Goal: Information Seeking & Learning: Learn about a topic

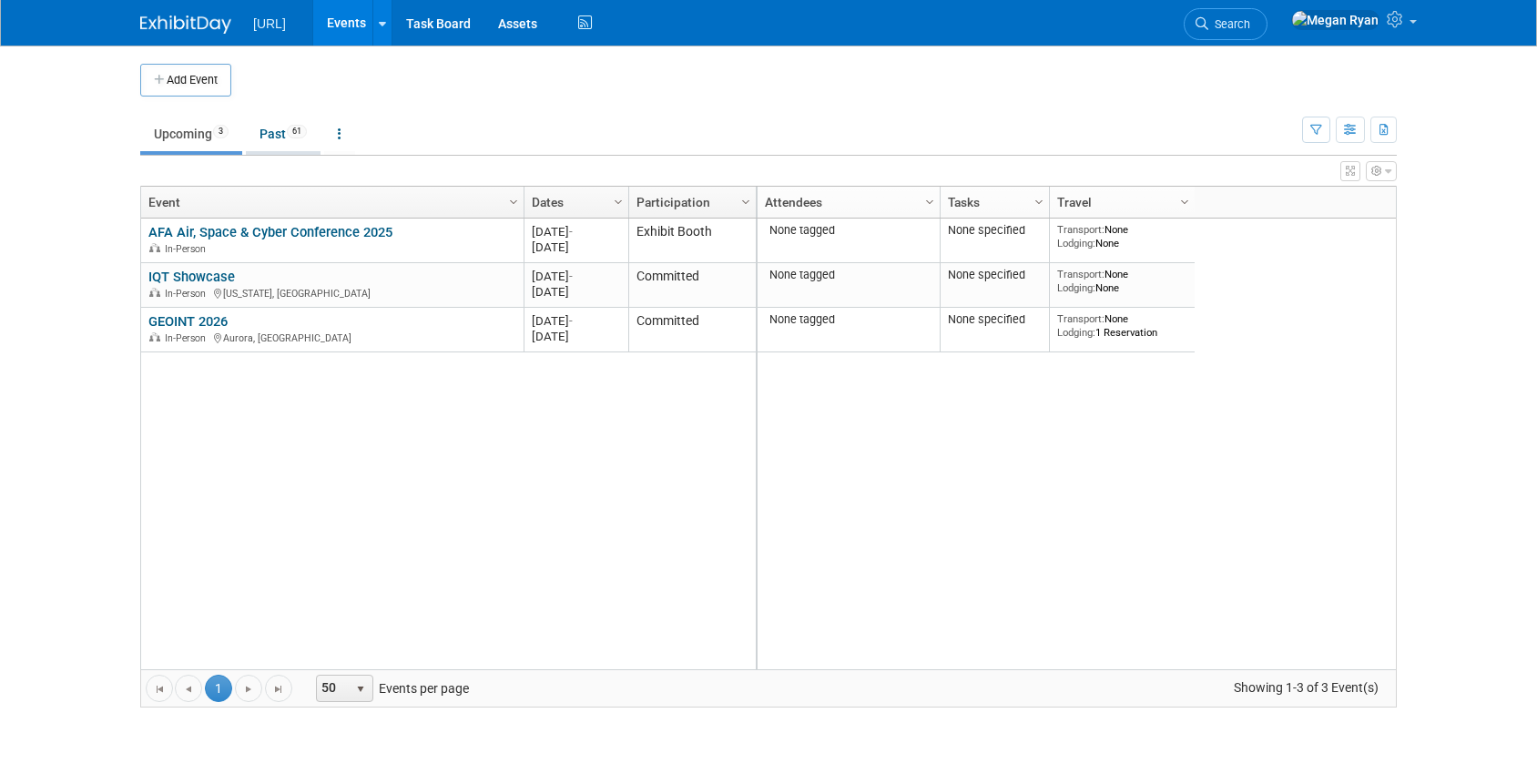
click at [272, 138] on link "Past 61" at bounding box center [283, 134] width 75 height 34
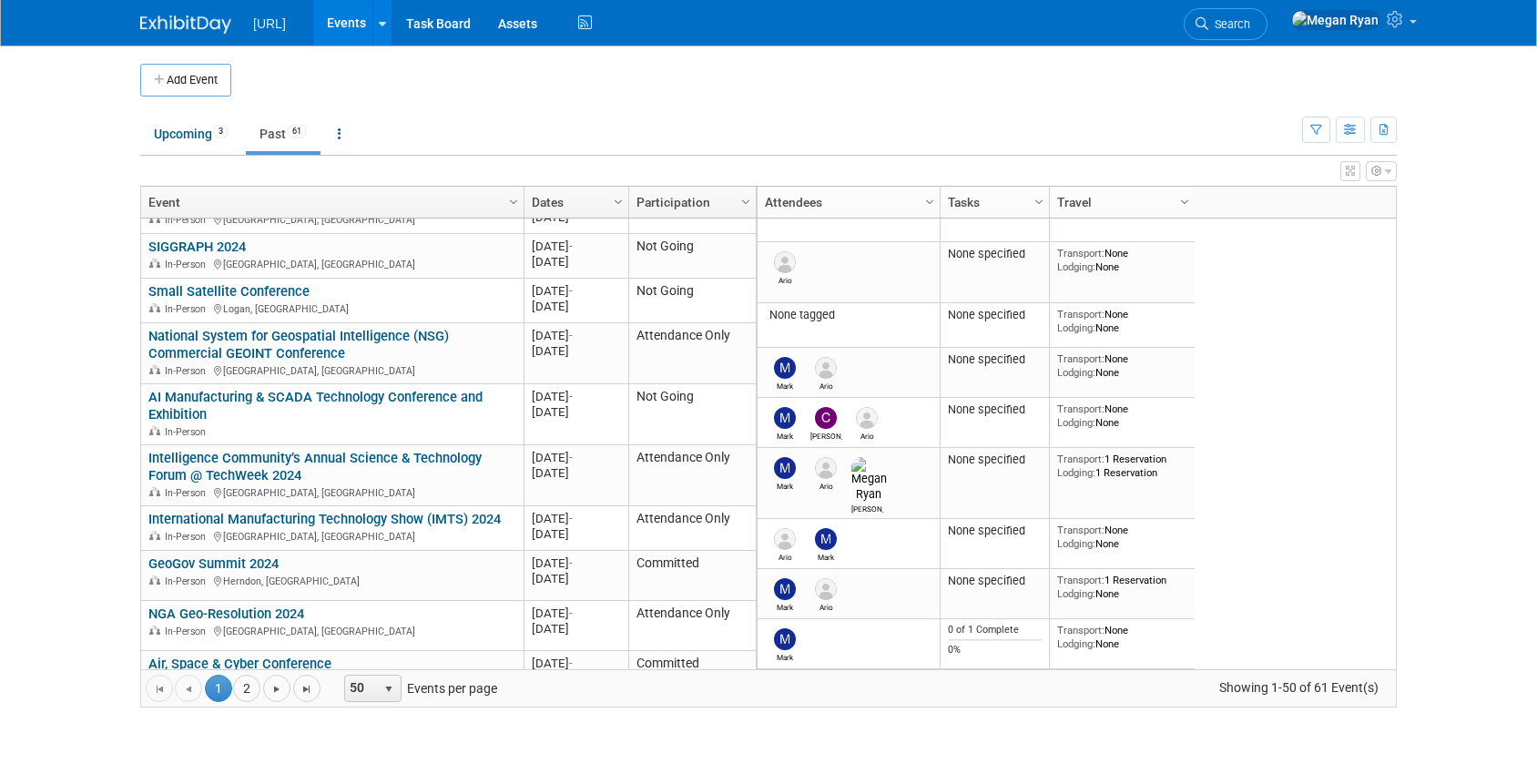
scroll to position [2012, 0]
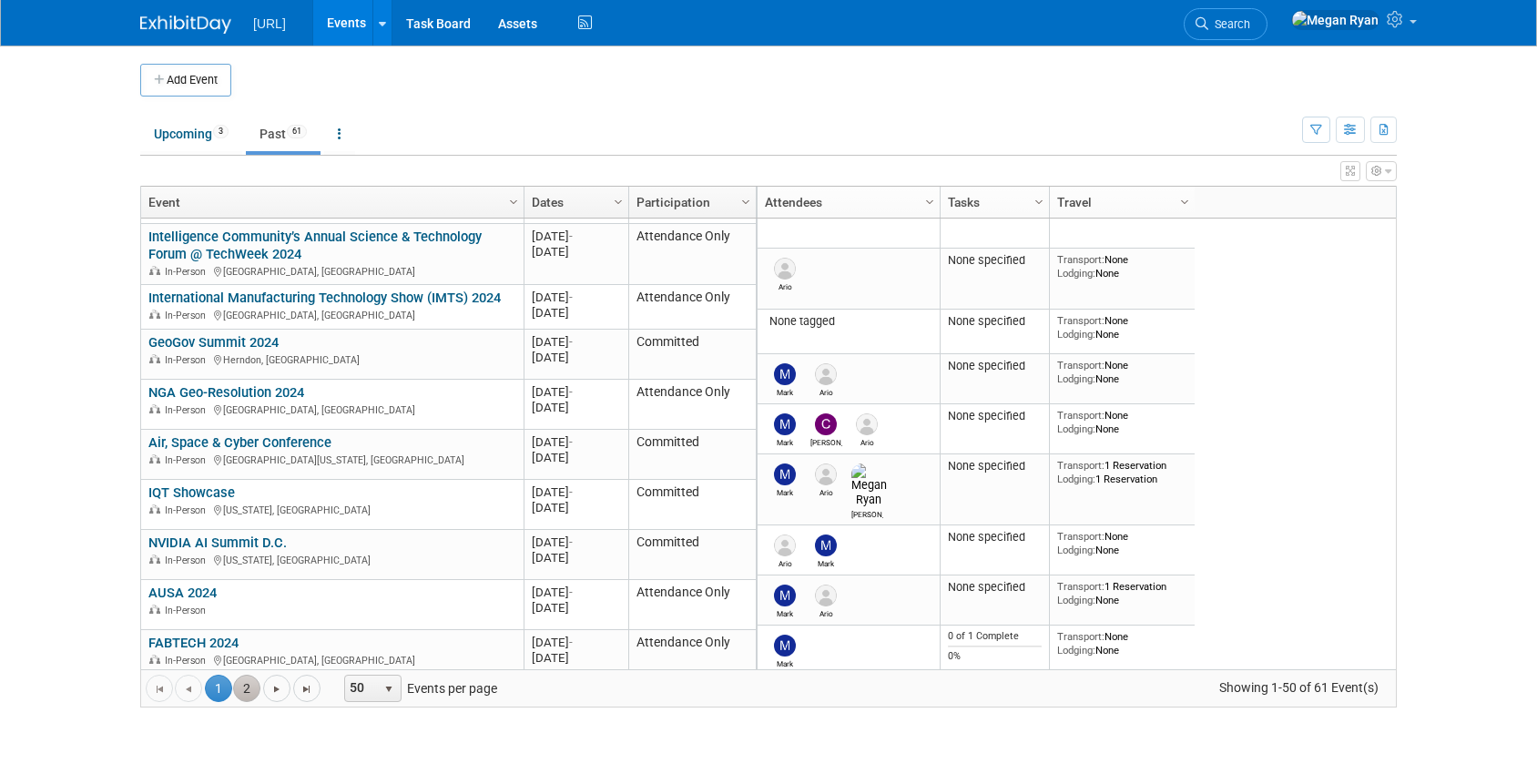
click at [250, 689] on link "2" at bounding box center [246, 688] width 28 height 28
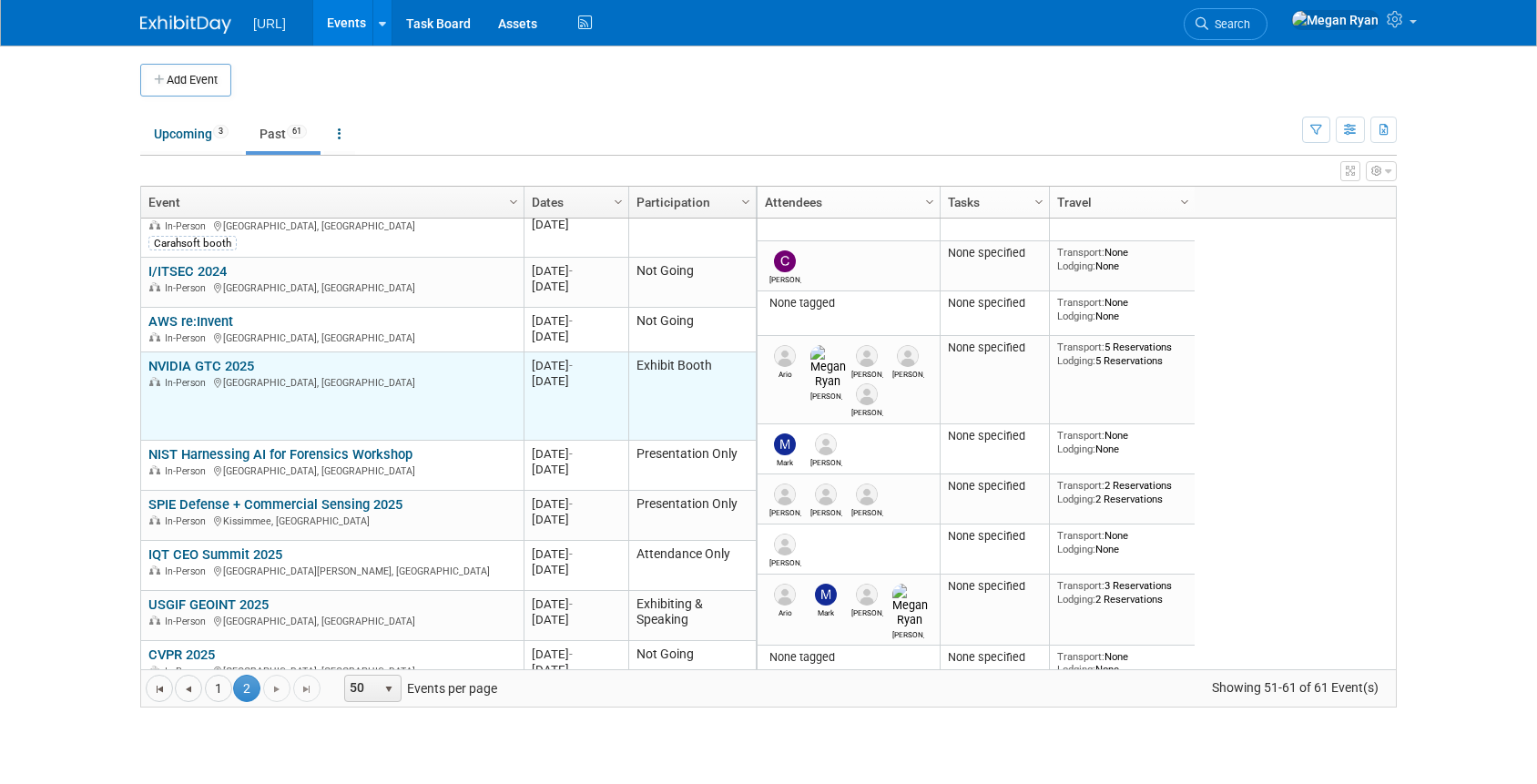
scroll to position [139, 0]
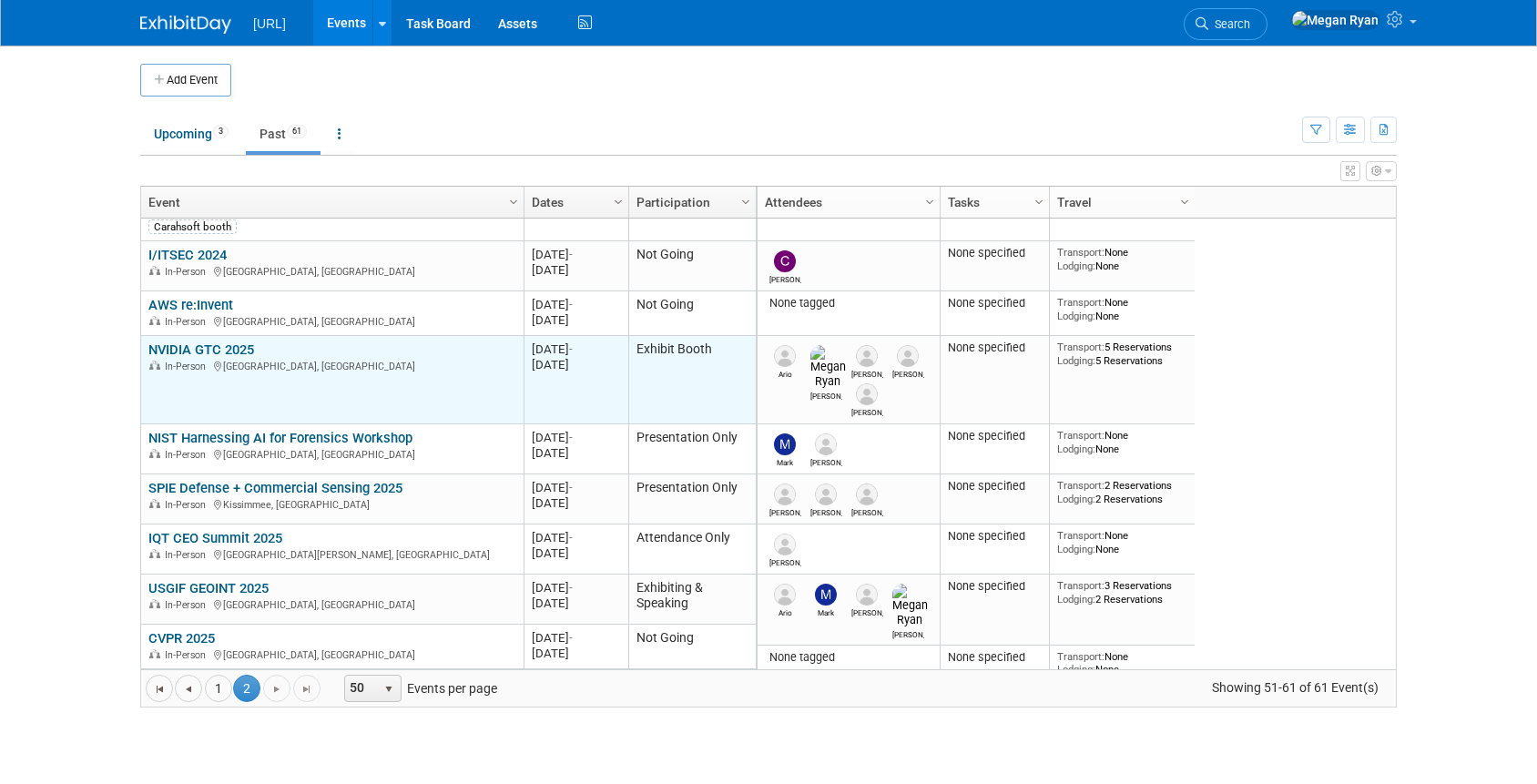
click at [223, 347] on link "NVIDIA GTC 2025" at bounding box center [201, 349] width 106 height 16
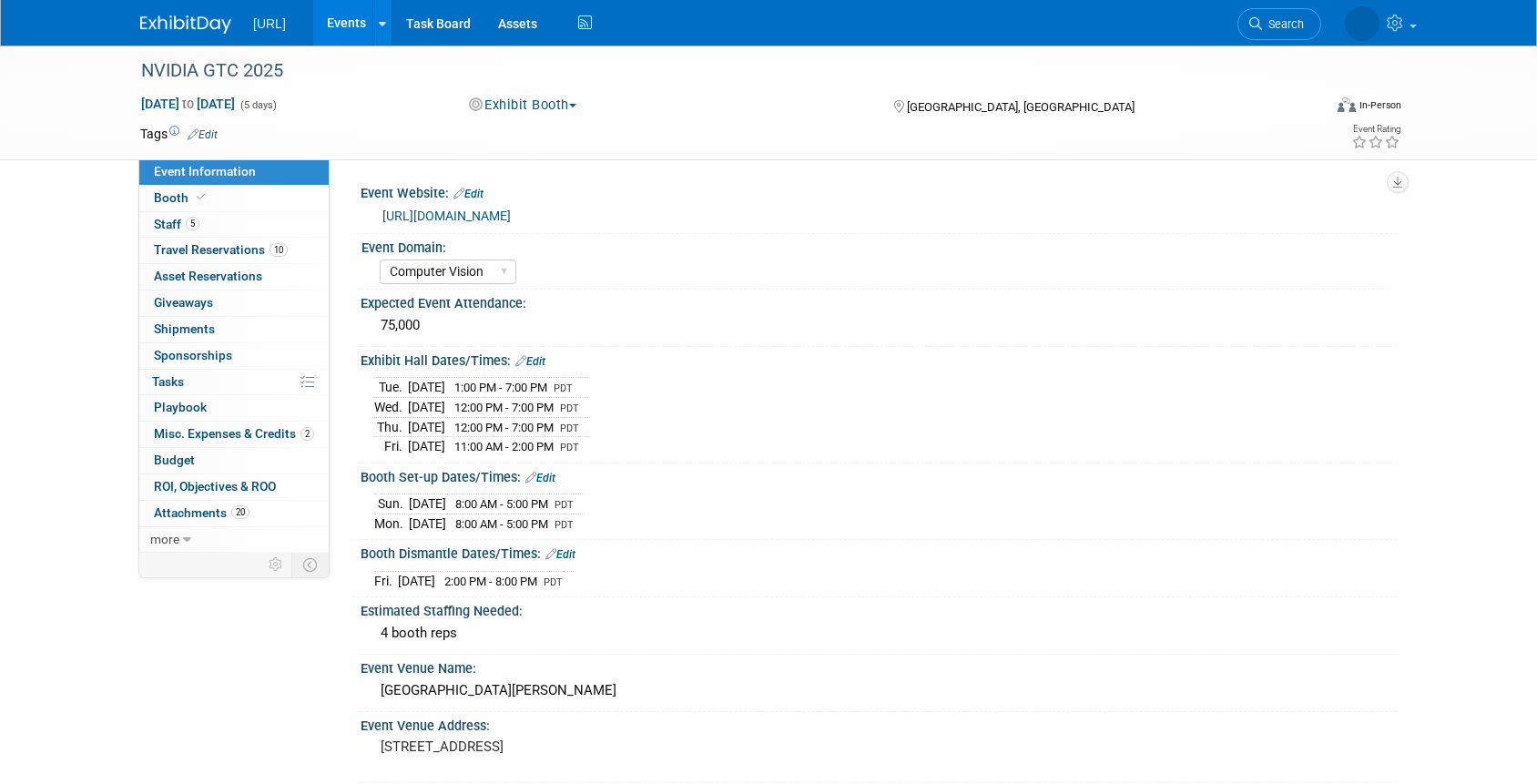
select select "Computer Vision"
click at [241, 434] on span "Misc. Expenses & Credits 2" at bounding box center [234, 433] width 160 height 14
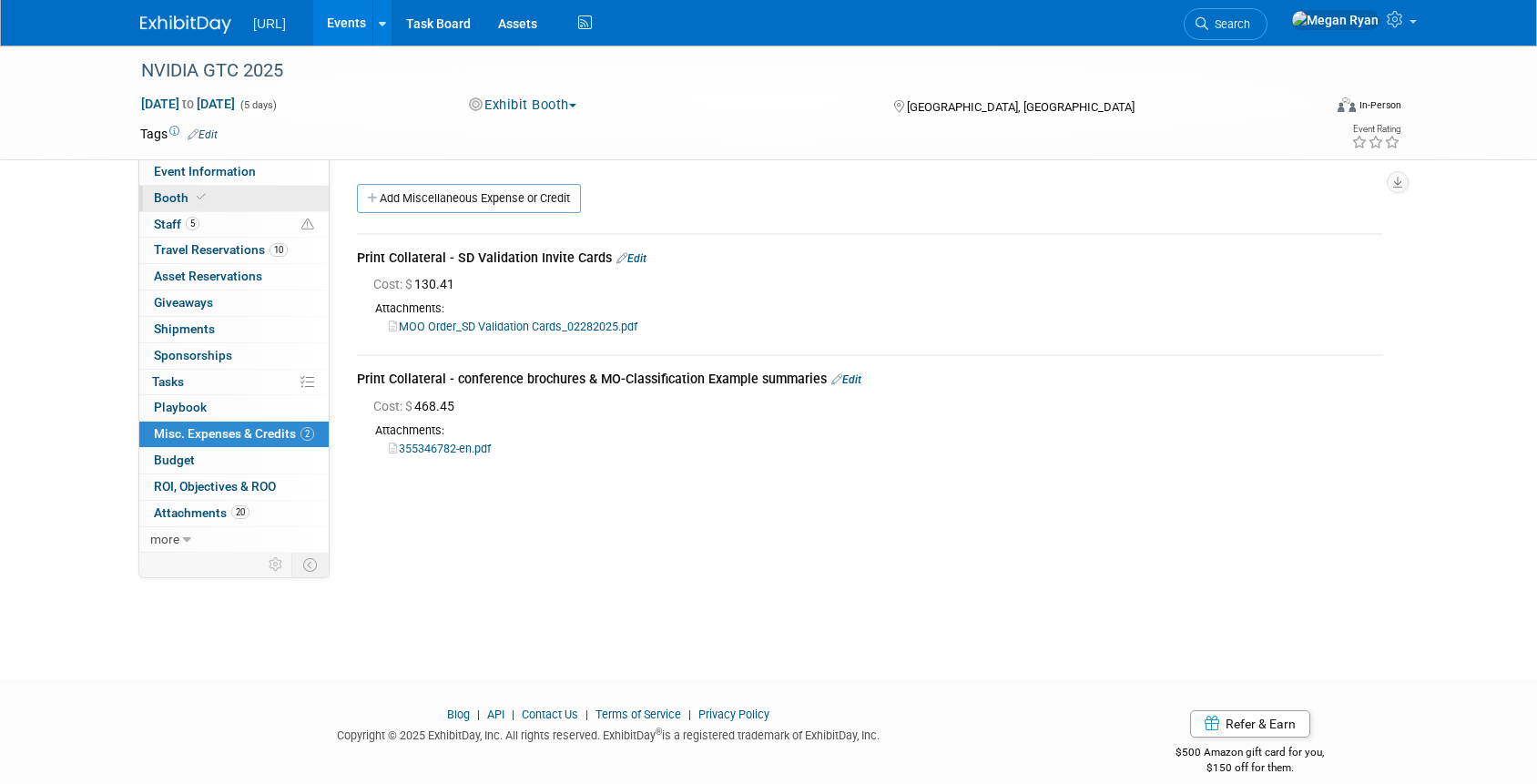
click at [181, 202] on span "Booth" at bounding box center [181, 197] width 55 height 14
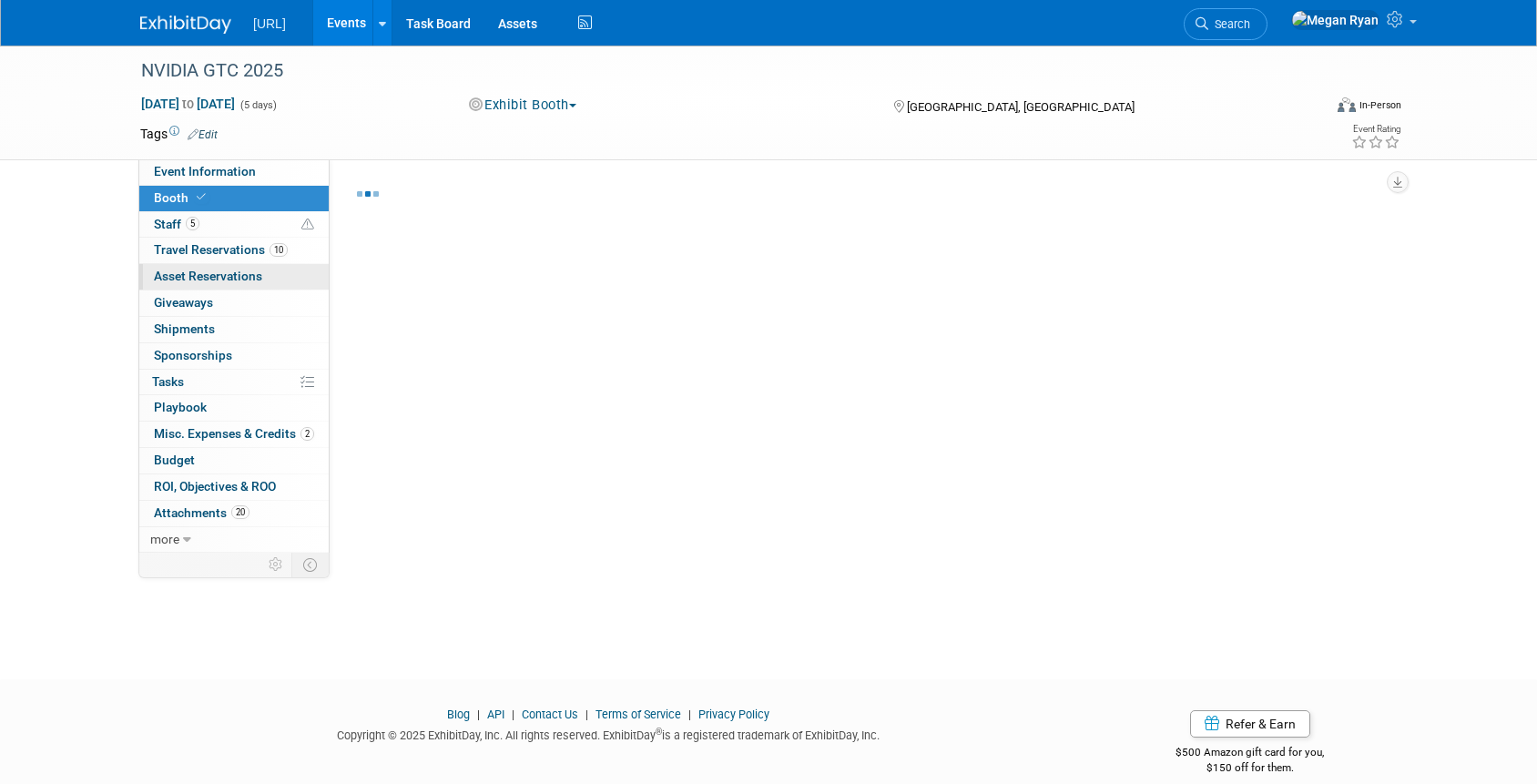
select select "Other"
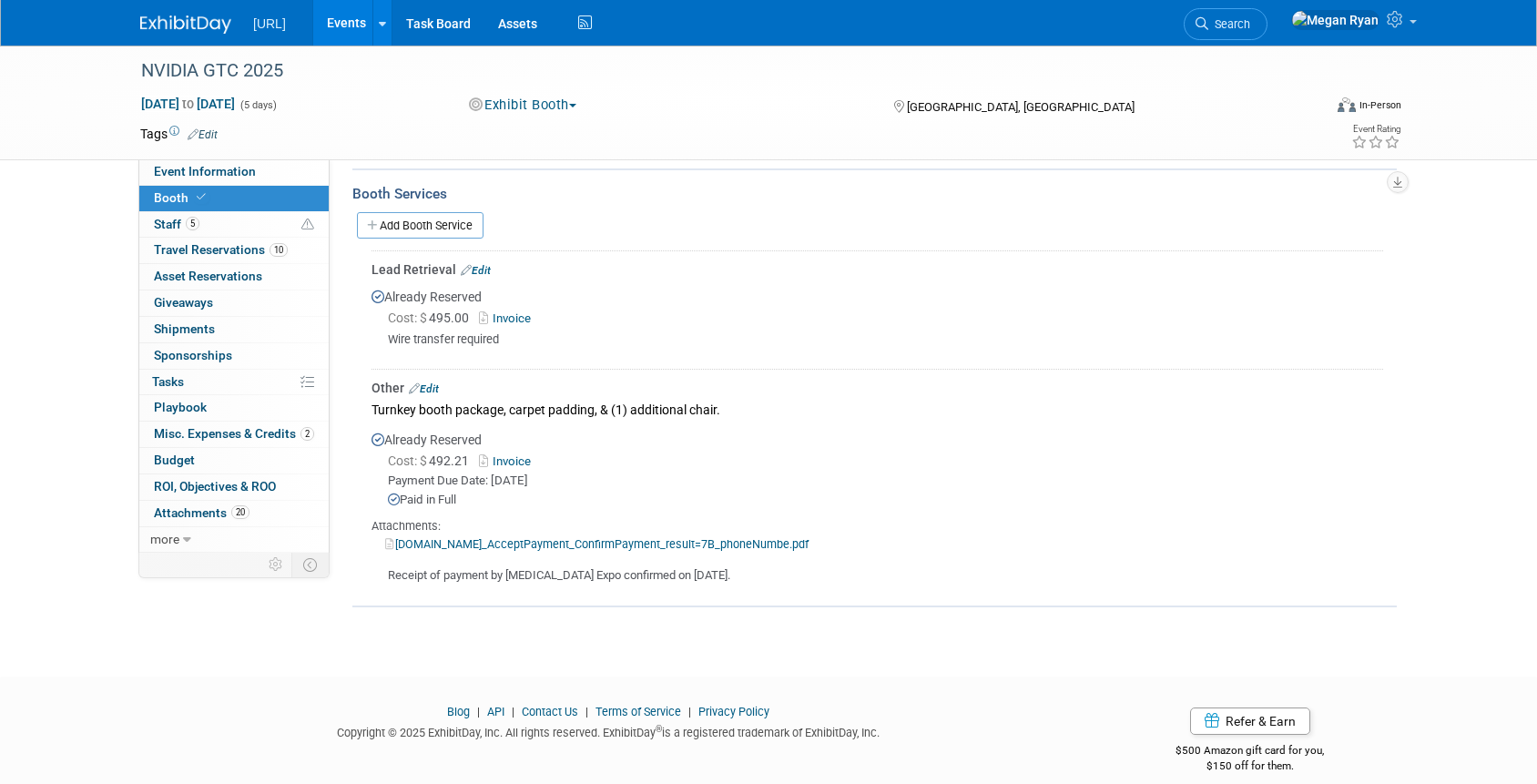
scroll to position [440, 0]
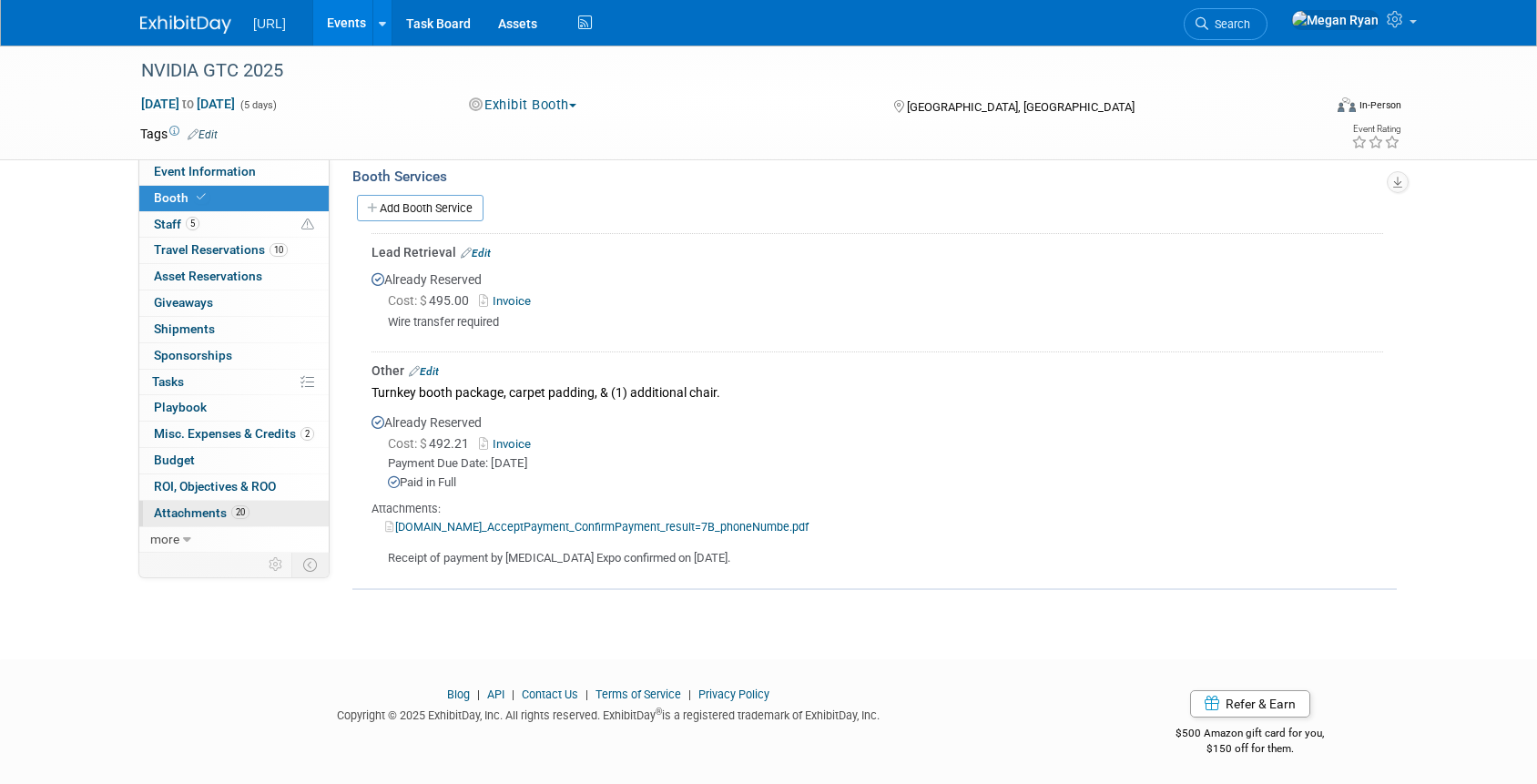
click at [231, 515] on span "20" at bounding box center [240, 512] width 18 height 13
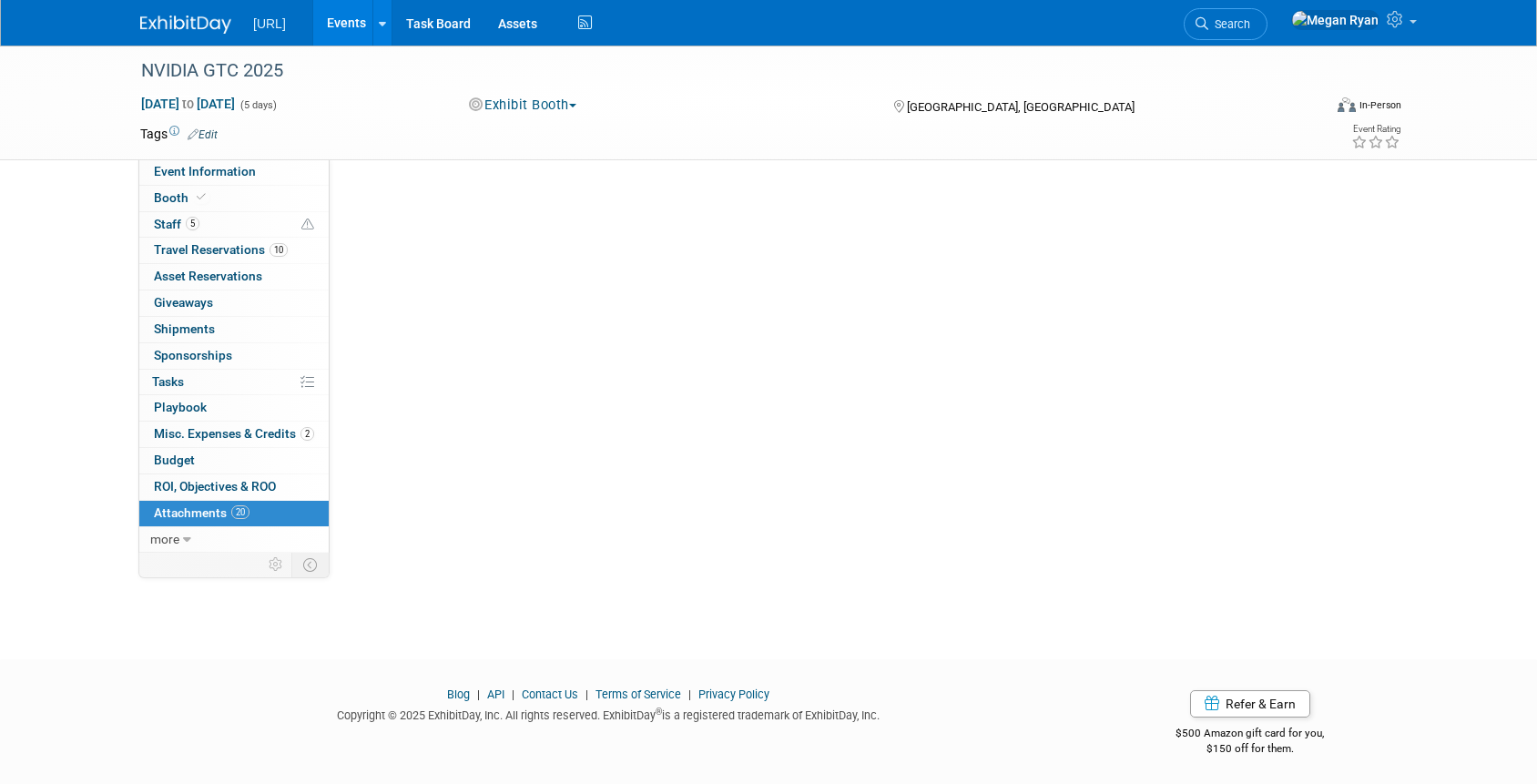
scroll to position [0, 0]
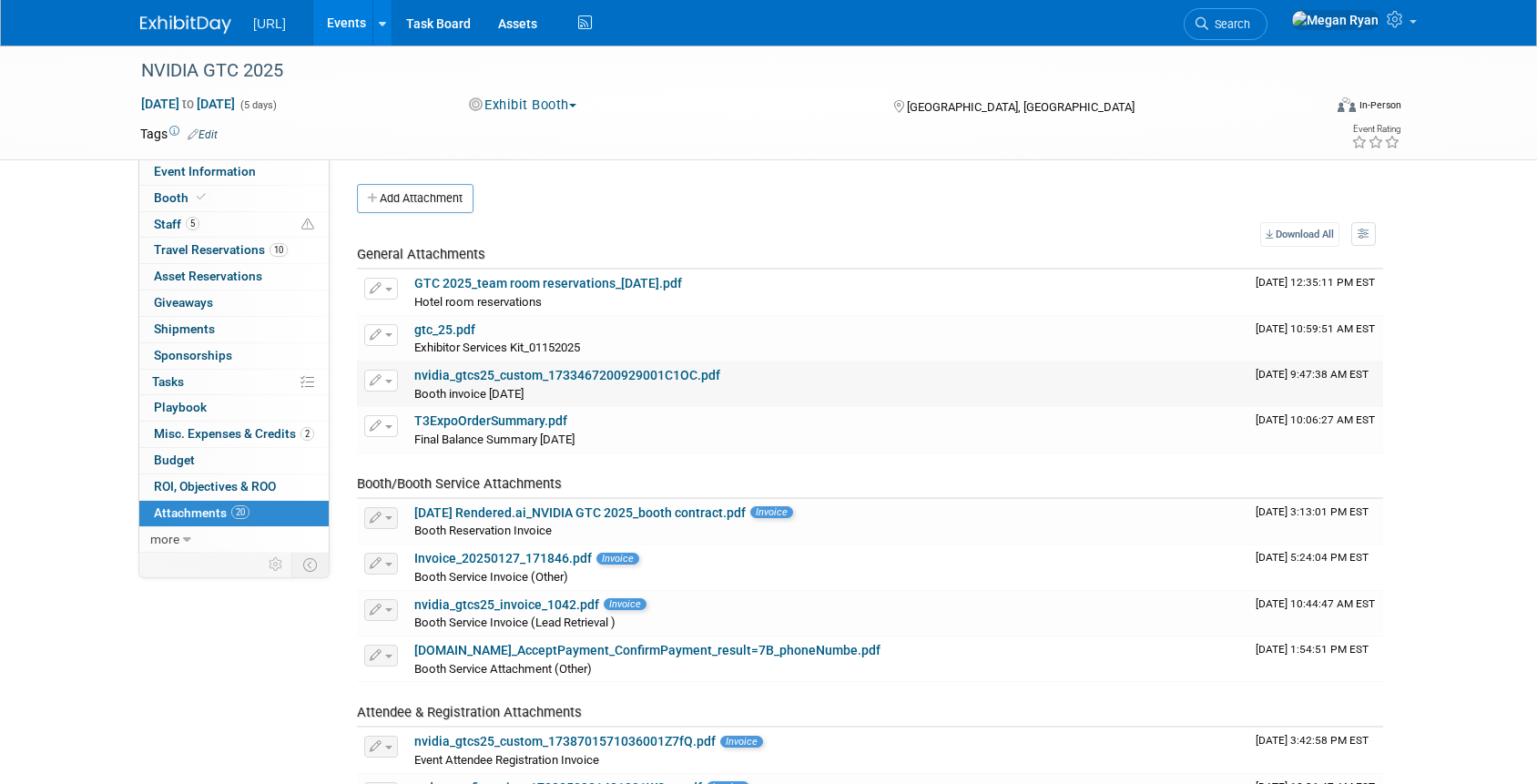
click at [628, 365] on td "nvidia_gtcs25_custom_1733467200929001C1OC.pdf Booth invoice 12.6.2024 Booth inv…" at bounding box center [827, 384] width 842 height 46
click at [629, 378] on link "nvidia_gtcs25_custom_1733467200929001C1OC.pdf" at bounding box center [567, 374] width 306 height 14
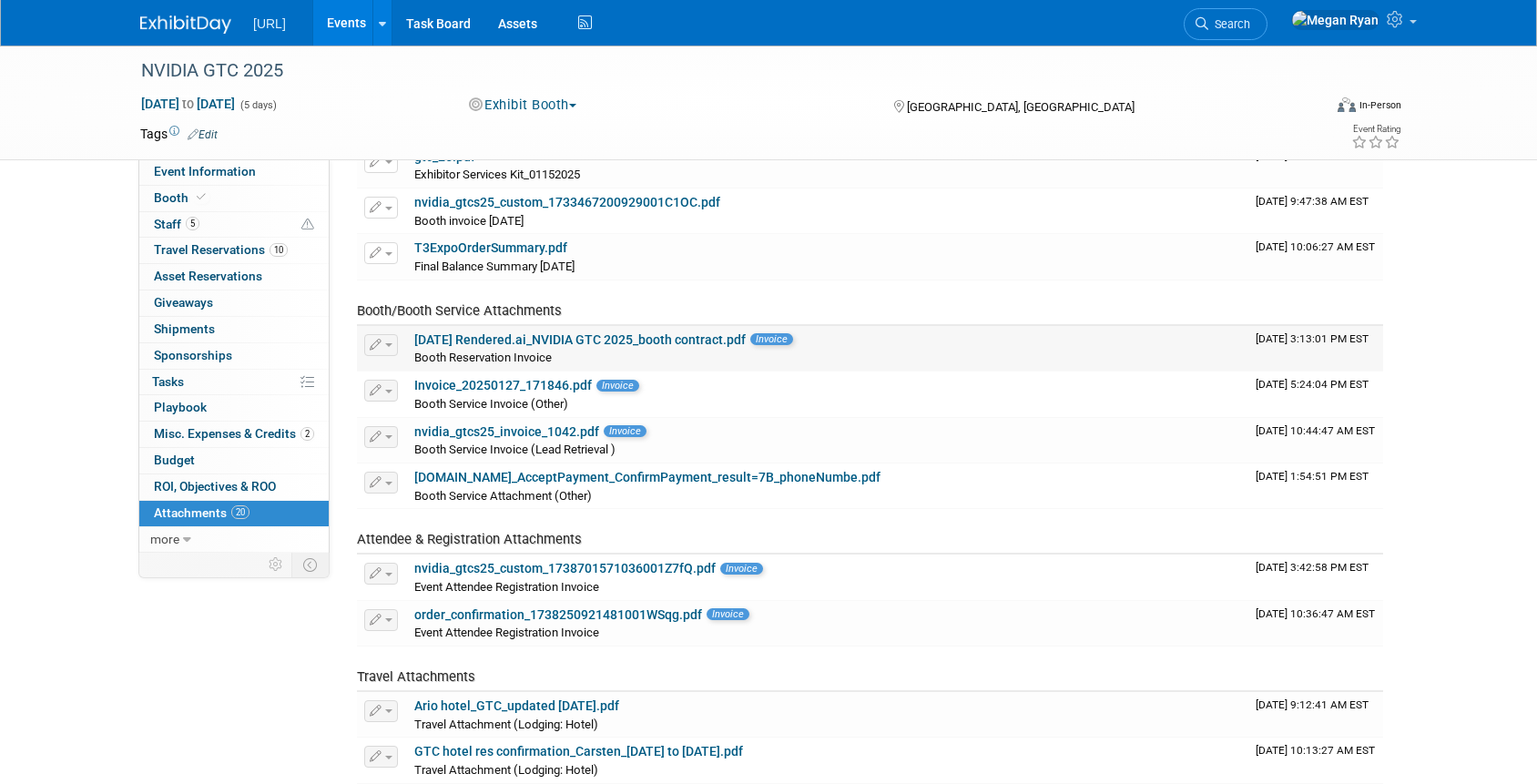
scroll to position [175, 0]
click at [537, 344] on link "2024-12-05 Rendered.ai_NVIDIA GTC 2025_booth contract.pdf" at bounding box center [580, 337] width 331 height 14
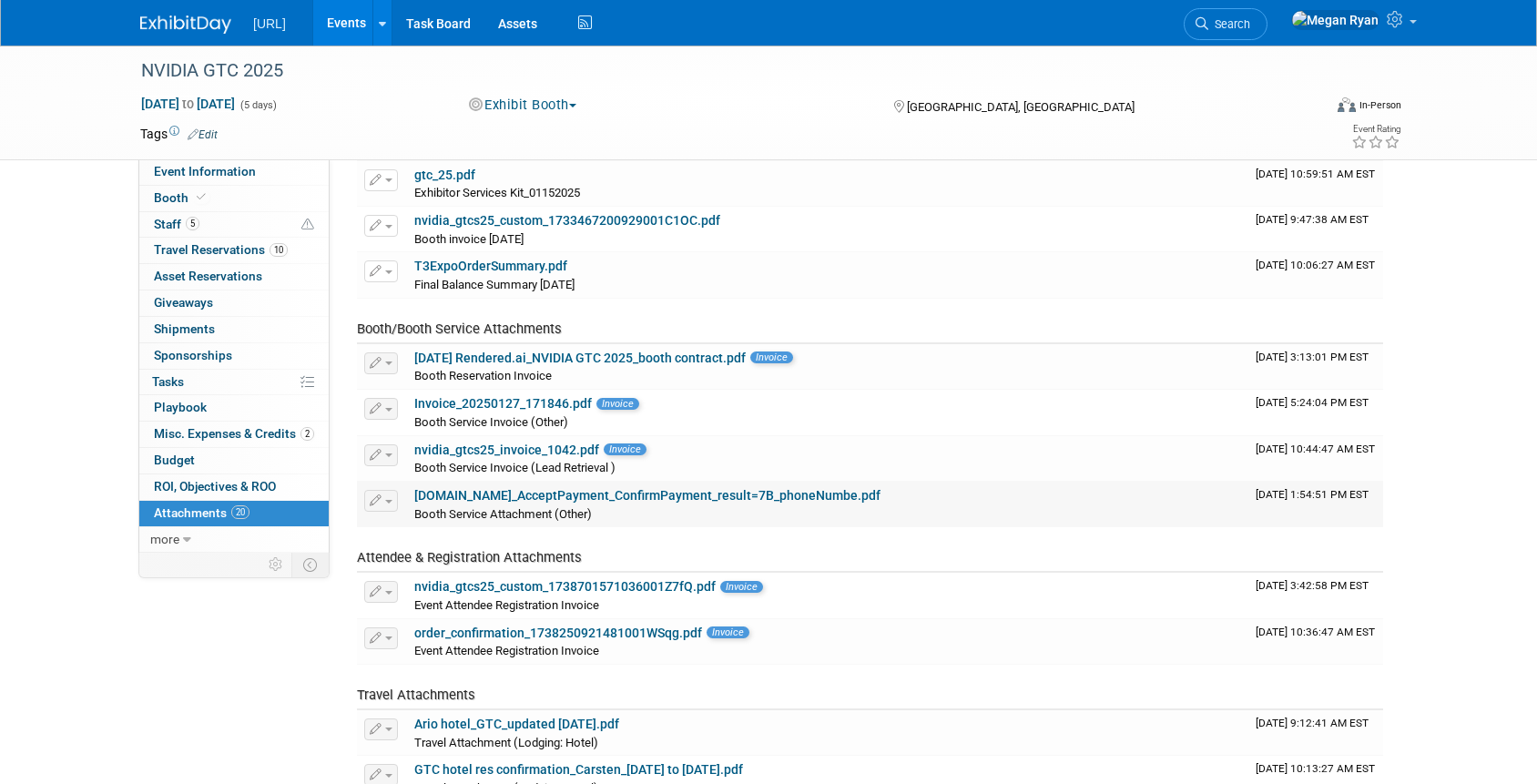
scroll to position [157, 0]
